Goal: Task Accomplishment & Management: Use online tool/utility

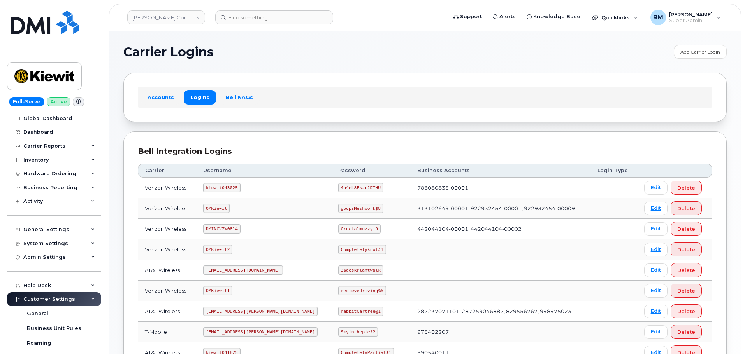
scroll to position [156, 0]
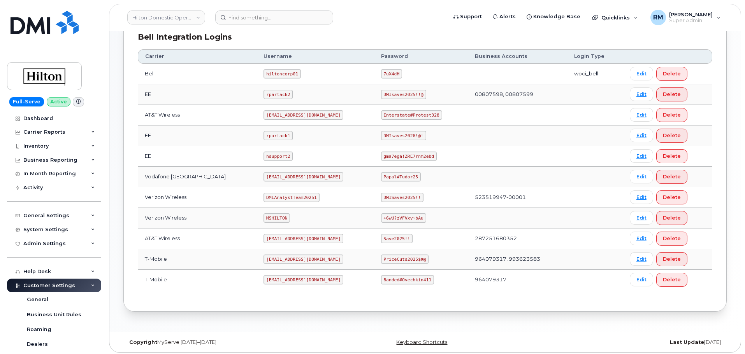
scroll to position [201, 0]
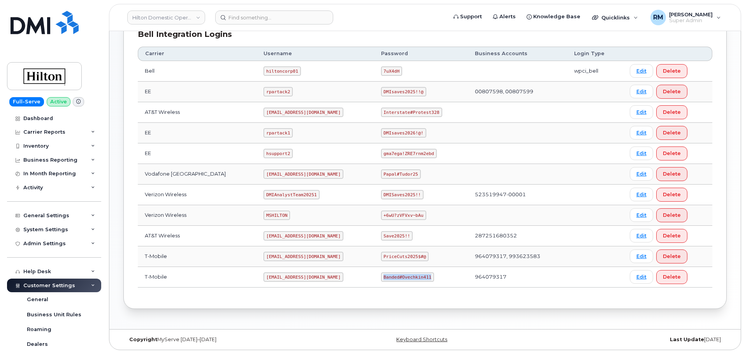
drag, startPoint x: 376, startPoint y: 278, endPoint x: 423, endPoint y: 279, distance: 47.1
click at [423, 279] on td "Banded#Ovechkin411" at bounding box center [421, 277] width 94 height 21
copy code "Banded#Ovechkin411"
drag, startPoint x: 376, startPoint y: 112, endPoint x: 433, endPoint y: 112, distance: 57.2
click at [433, 112] on td "Interstate#Protest328" at bounding box center [421, 112] width 94 height 21
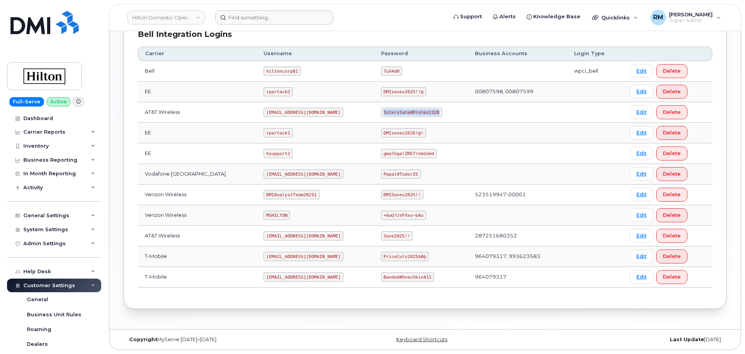
copy code "Interstate#Protest328"
